Goal: Task Accomplishment & Management: Use online tool/utility

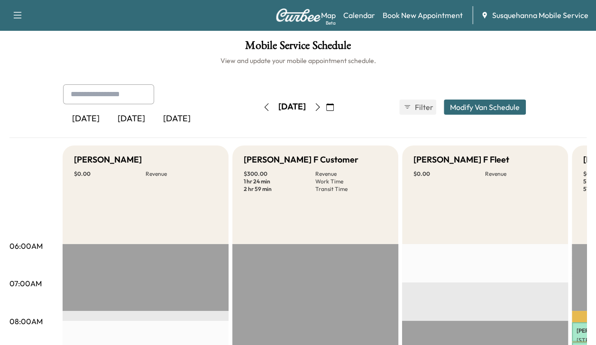
click at [334, 108] on icon "button" at bounding box center [330, 107] width 8 height 8
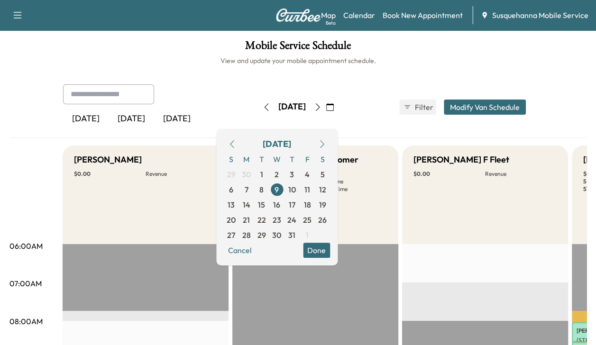
click at [330, 149] on button "button" at bounding box center [322, 144] width 16 height 15
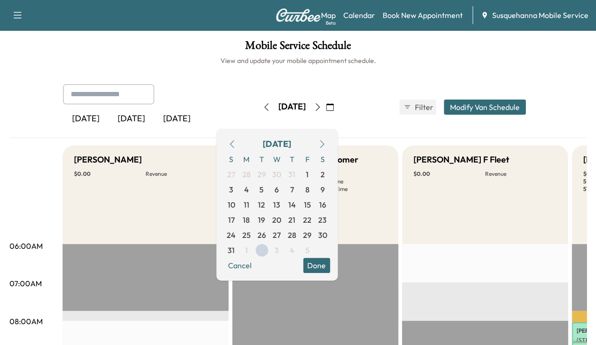
click at [330, 148] on button "button" at bounding box center [322, 144] width 16 height 15
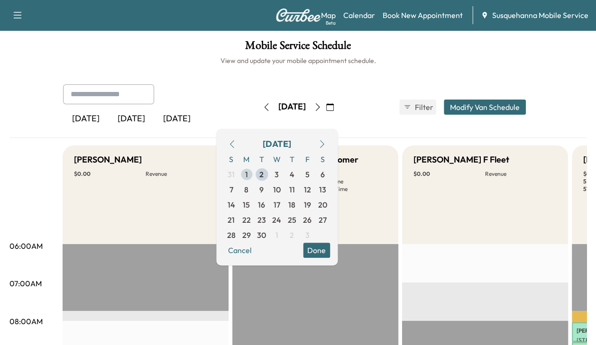
click at [254, 175] on span "1" at bounding box center [246, 174] width 15 height 15
click at [330, 249] on button "Done" at bounding box center [316, 250] width 27 height 15
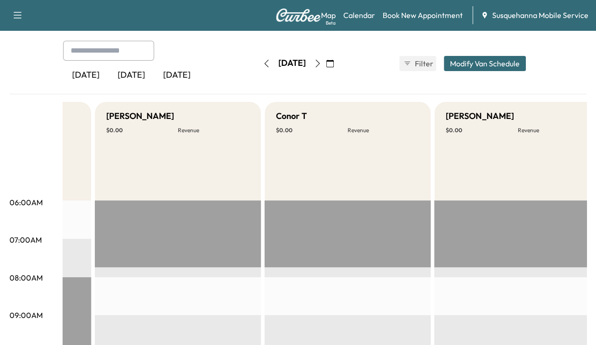
scroll to position [0, 472]
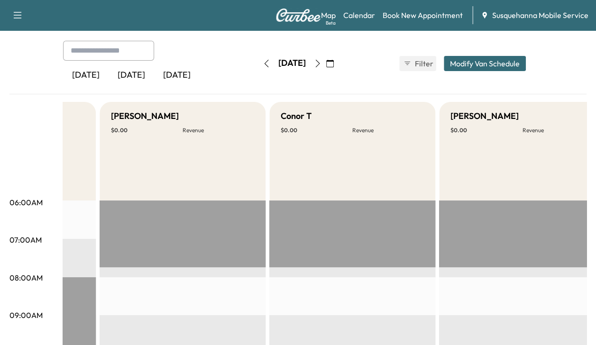
click at [326, 68] on button "button" at bounding box center [318, 63] width 16 height 15
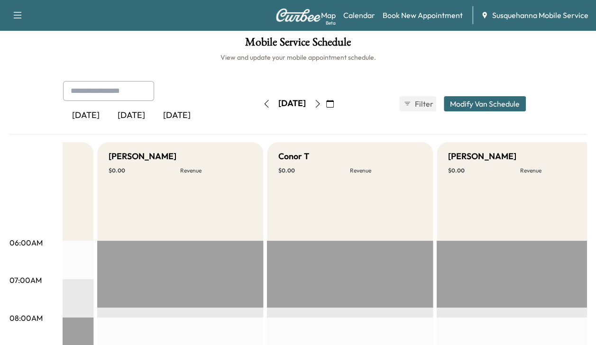
scroll to position [3, 0]
click at [322, 105] on icon "button" at bounding box center [318, 105] width 8 height 8
